Goal: Transaction & Acquisition: Obtain resource

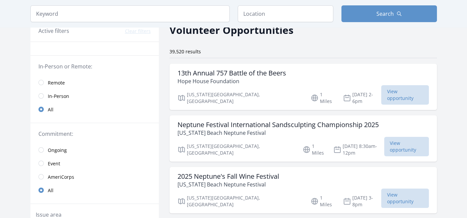
scroll to position [36, 0]
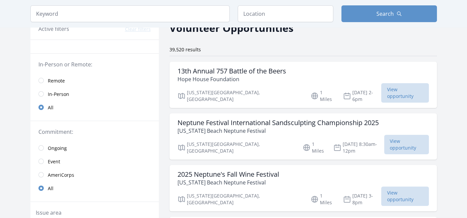
click at [45, 146] on link "Ongoing" at bounding box center [94, 147] width 128 height 13
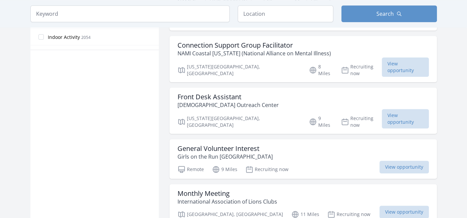
scroll to position [423, 0]
click at [382, 109] on span "View opportunity" at bounding box center [405, 118] width 47 height 19
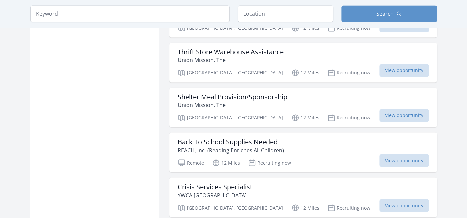
scroll to position [708, 0]
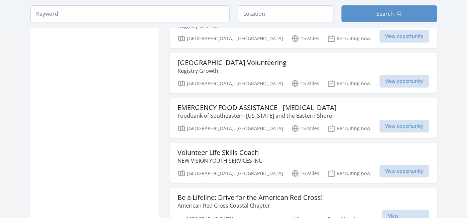
scroll to position [1570, 0]
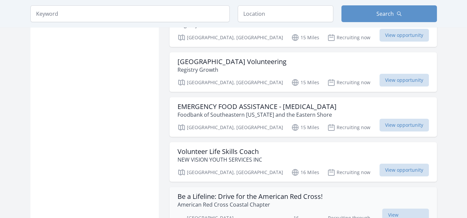
click at [276, 200] on p "American Red Cross Coastal Chapter" at bounding box center [250, 204] width 145 height 8
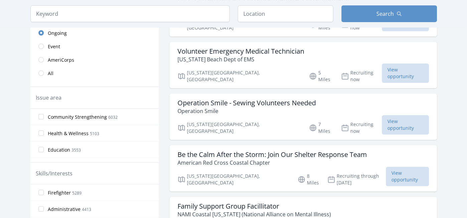
scroll to position [160, 0]
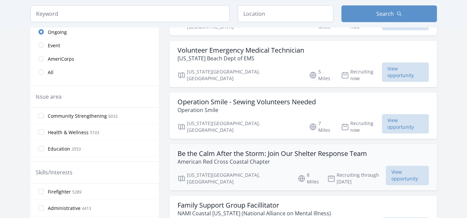
click at [334, 149] on h3 "Be the Calm After the Storm: Join Our Shelter Response Team" at bounding box center [273, 153] width 190 height 8
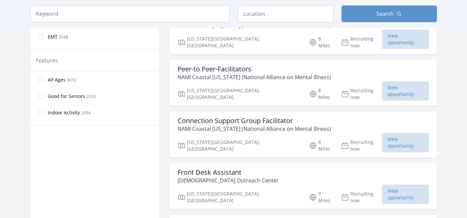
scroll to position [361, 0]
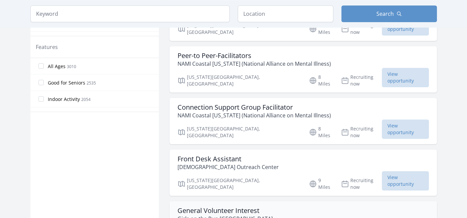
click at [319, 206] on div "General Volunteer Interest Girls on the Run Hampton Roads" at bounding box center [304, 214] width 252 height 16
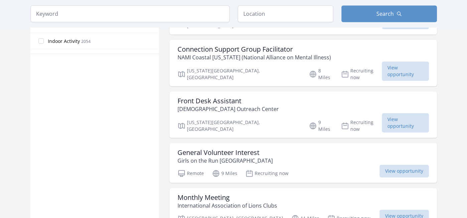
scroll to position [428, 0]
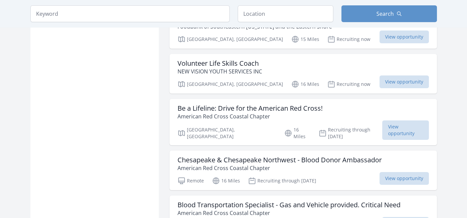
scroll to position [1659, 0]
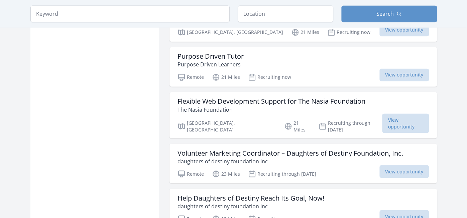
scroll to position [2462, 0]
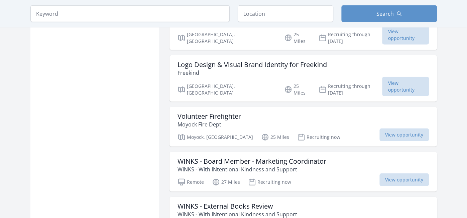
scroll to position [3027, 0]
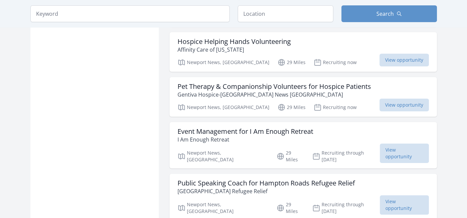
scroll to position [3482, 0]
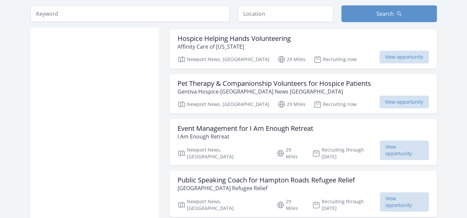
scroll to position [2636, 0]
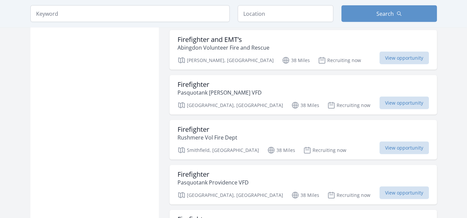
scroll to position [4443, 0]
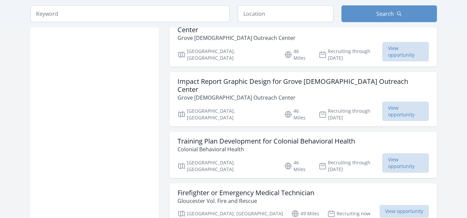
scroll to position [5072, 0]
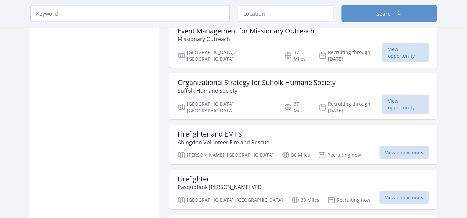
scroll to position [4344, 0]
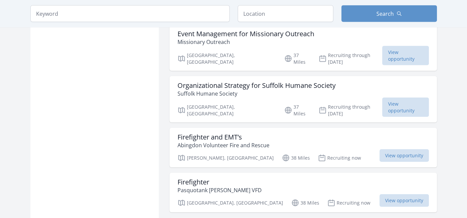
scroll to position [5232, 0]
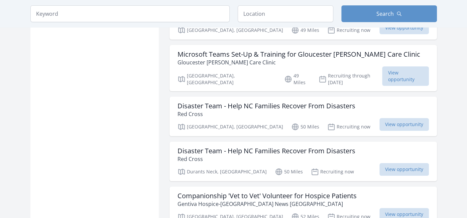
scroll to position [4443, 0]
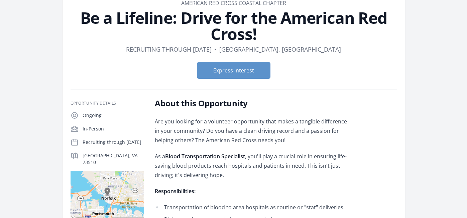
scroll to position [40, 0]
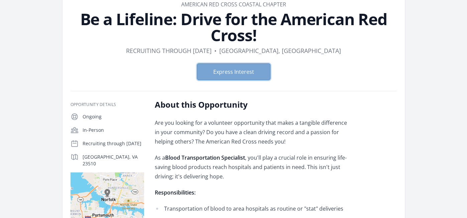
click at [252, 71] on button "Express Interest" at bounding box center [234, 71] width 74 height 17
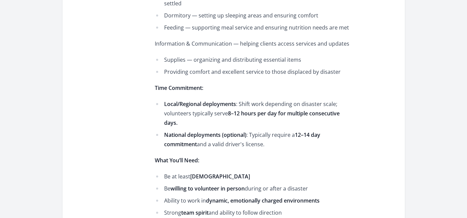
scroll to position [401, 0]
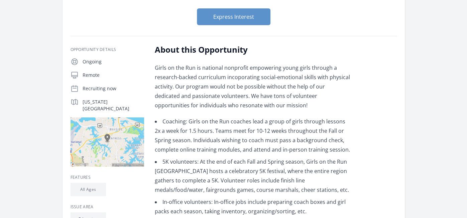
scroll to position [80, 0]
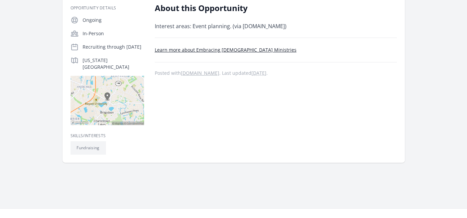
scroll to position [174, 0]
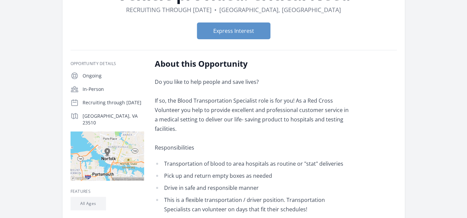
scroll to position [80, 0]
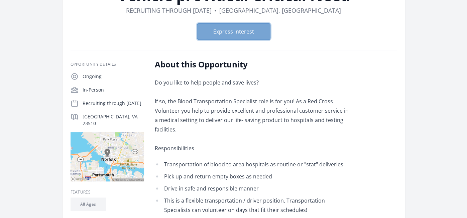
click at [214, 36] on button "Express Interest" at bounding box center [234, 31] width 74 height 17
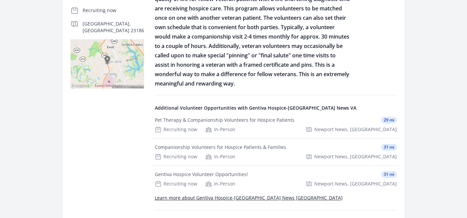
scroll to position [174, 0]
